Goal: Task Accomplishment & Management: Complete application form

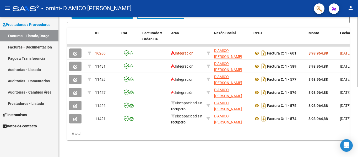
scroll to position [140, 0]
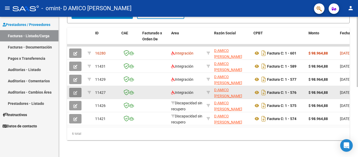
click at [77, 88] on button "button" at bounding box center [75, 92] width 12 height 9
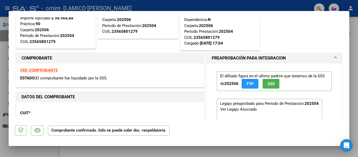
scroll to position [0, 0]
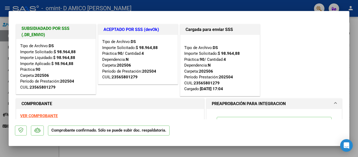
type input "$ 0,00"
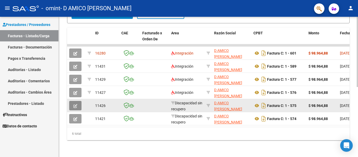
click at [76, 104] on icon "button" at bounding box center [75, 106] width 4 height 4
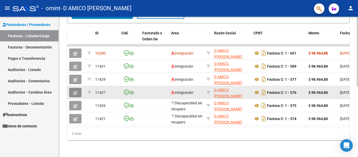
click at [75, 91] on icon "button" at bounding box center [75, 93] width 4 height 4
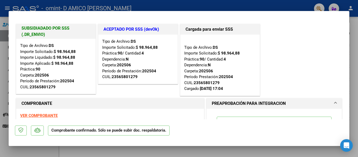
type input "$ 0,00"
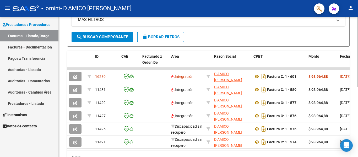
scroll to position [140, 0]
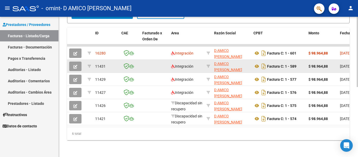
click at [76, 65] on icon "button" at bounding box center [75, 67] width 4 height 4
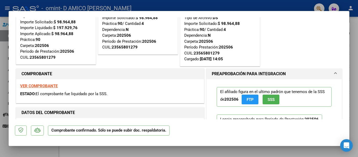
scroll to position [0, 0]
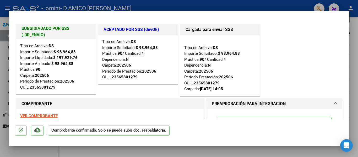
type input "$ 0,00"
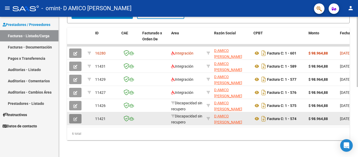
click at [77, 114] on button "button" at bounding box center [75, 118] width 12 height 9
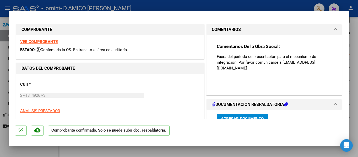
type input "$ 0,00"
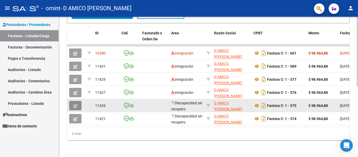
click at [73, 101] on button "button" at bounding box center [75, 105] width 12 height 9
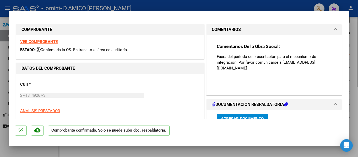
type input "$ 0,00"
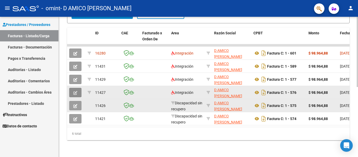
click at [77, 88] on button "button" at bounding box center [75, 92] width 12 height 9
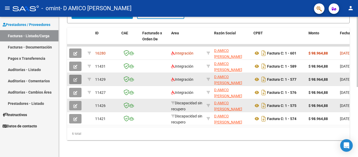
click at [76, 78] on icon "button" at bounding box center [75, 80] width 4 height 4
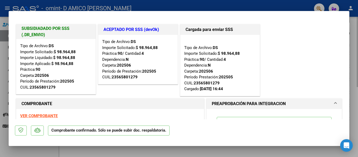
type input "$ 0,00"
